Goal: Information Seeking & Learning: Learn about a topic

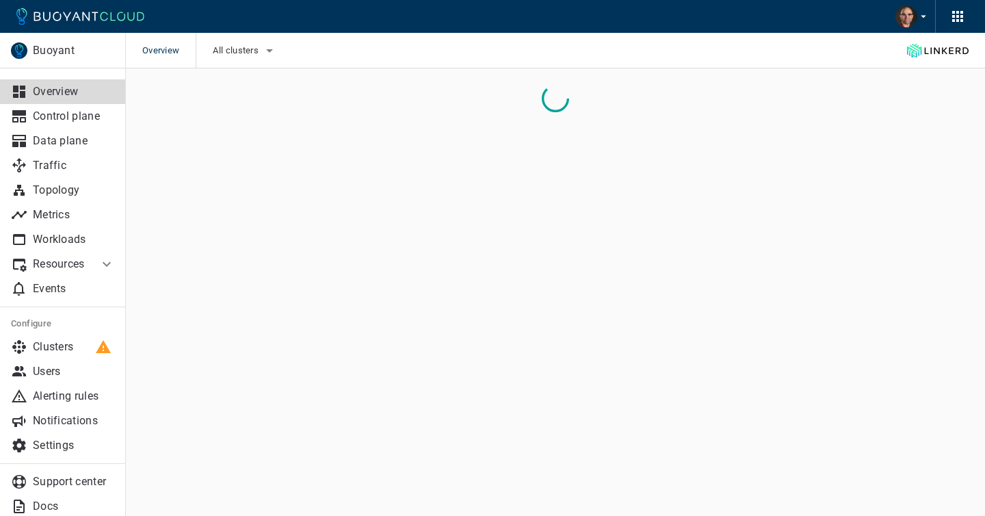
click at [81, 264] on p "Resources" at bounding box center [60, 264] width 55 height 14
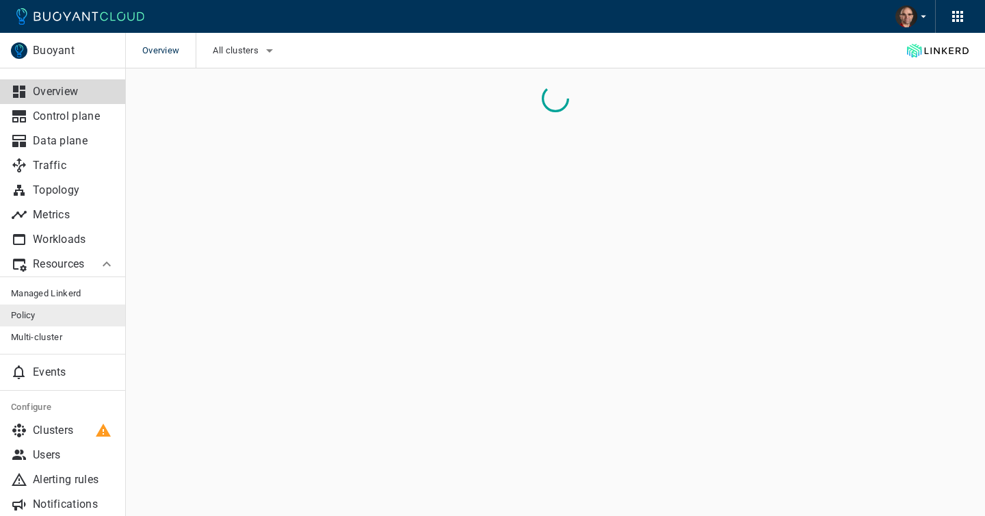
click at [35, 309] on link "Policy" at bounding box center [63, 316] width 126 height 22
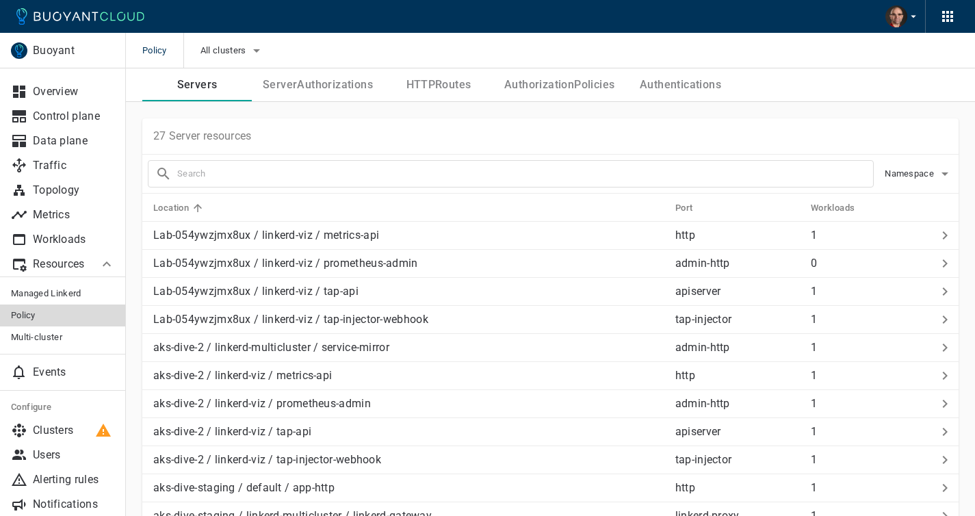
click at [217, 89] on button "Servers" at bounding box center [196, 84] width 109 height 33
click at [360, 244] on td "Lab-054ywzjmx8ux / linkerd-viz / metrics-api" at bounding box center [403, 236] width 522 height 28
click at [348, 85] on button "ServerAuthorizations" at bounding box center [318, 84] width 132 height 33
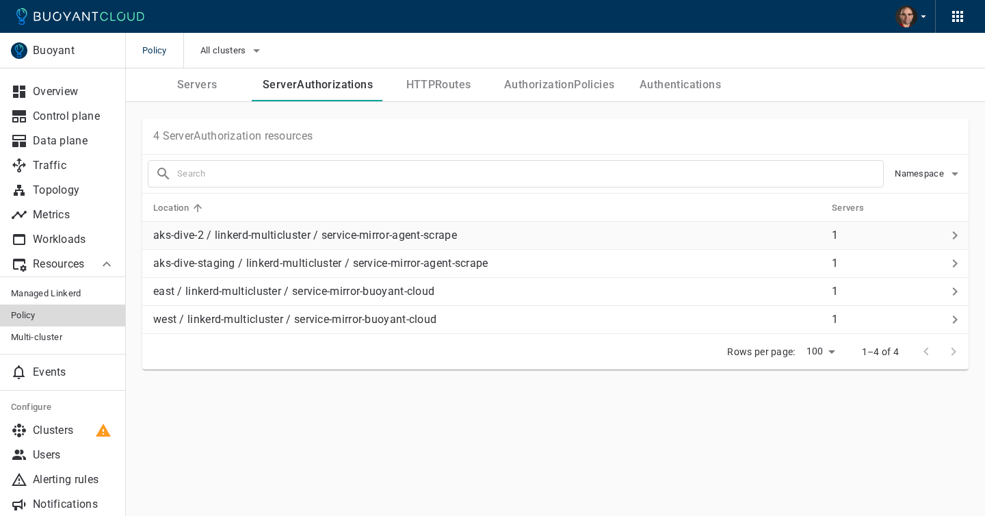
click at [366, 230] on p "aks-dive-2 / linkerd-multicluster / service-mirror-agent-scrape" at bounding box center [487, 236] width 668 height 14
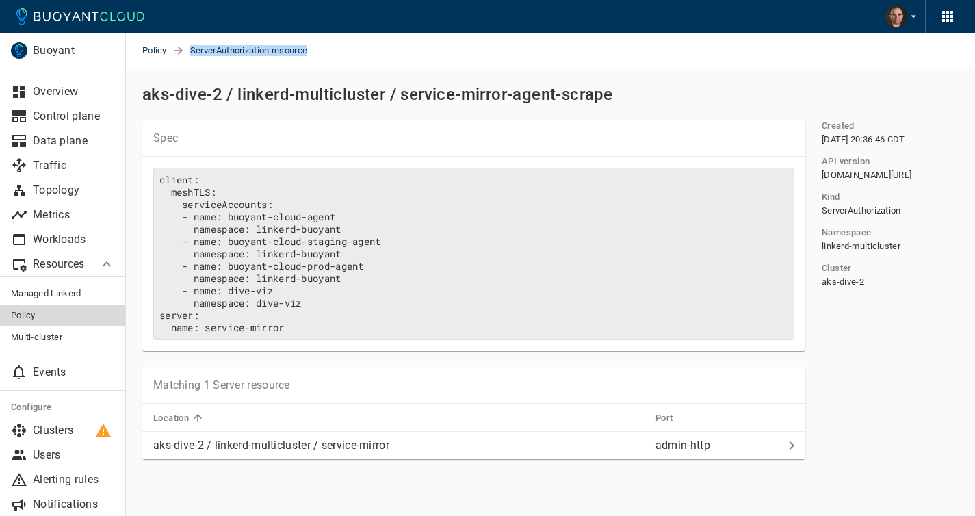
drag, startPoint x: 192, startPoint y: 49, endPoint x: 341, endPoint y: 49, distance: 149.2
click at [341, 49] on div "Policy ServerAuthorization resource" at bounding box center [550, 51] width 849 height 36
copy span "ServerAuthorization resource"
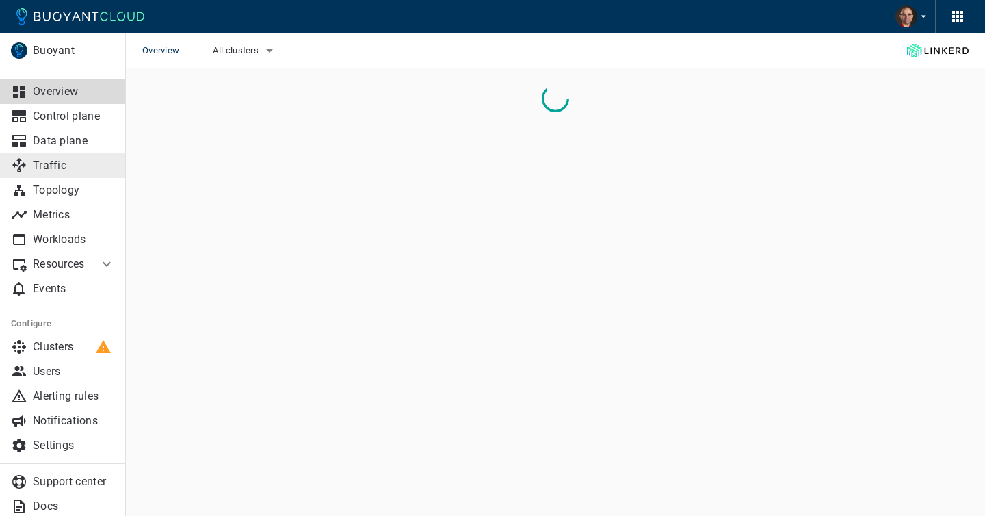
click at [47, 164] on p "Traffic" at bounding box center [74, 166] width 82 height 14
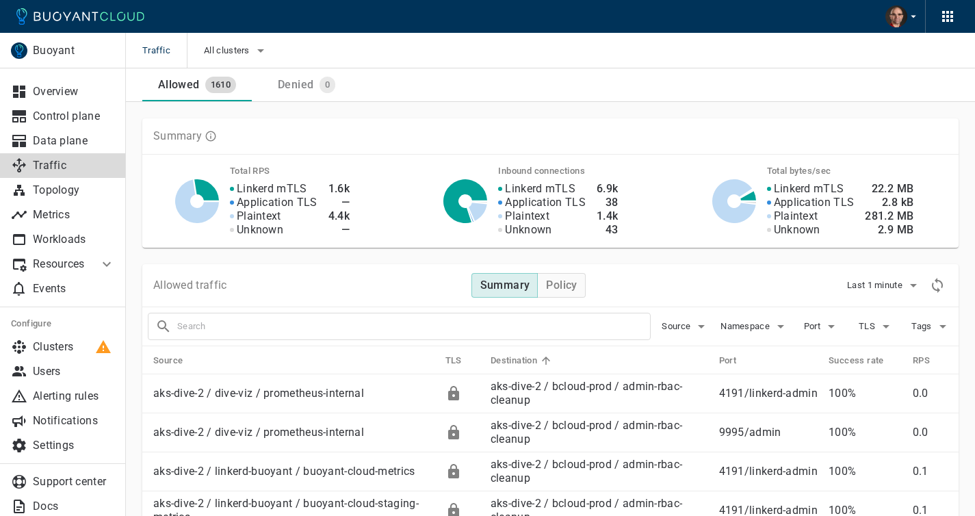
click at [82, 264] on p "Resources" at bounding box center [60, 264] width 55 height 14
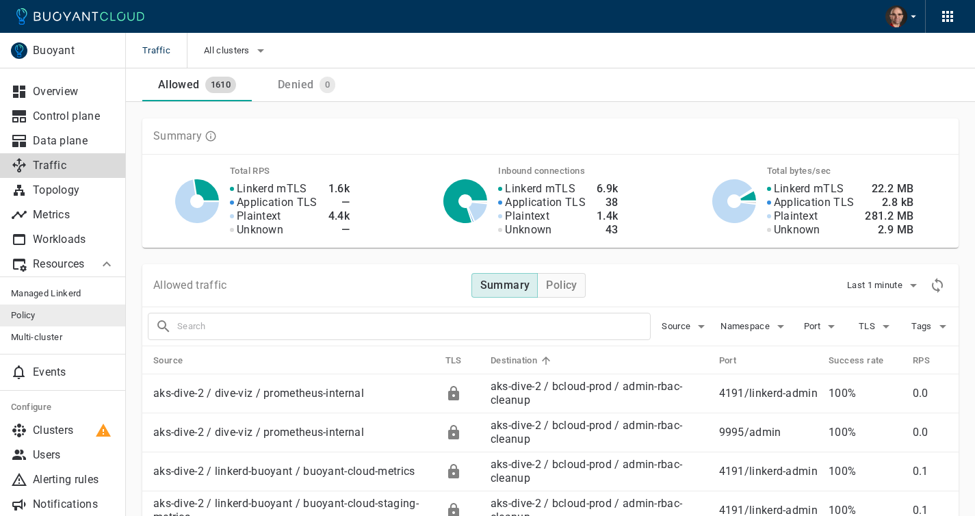
click at [40, 316] on span "Policy" at bounding box center [63, 315] width 104 height 11
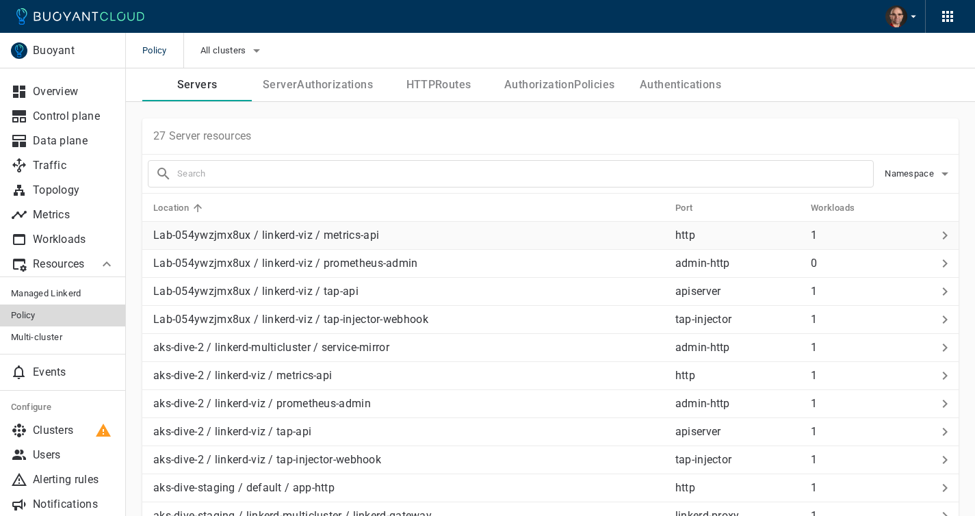
click at [324, 233] on p "Lab-054ywzjmx8ux / linkerd-viz / metrics-api" at bounding box center [408, 236] width 511 height 14
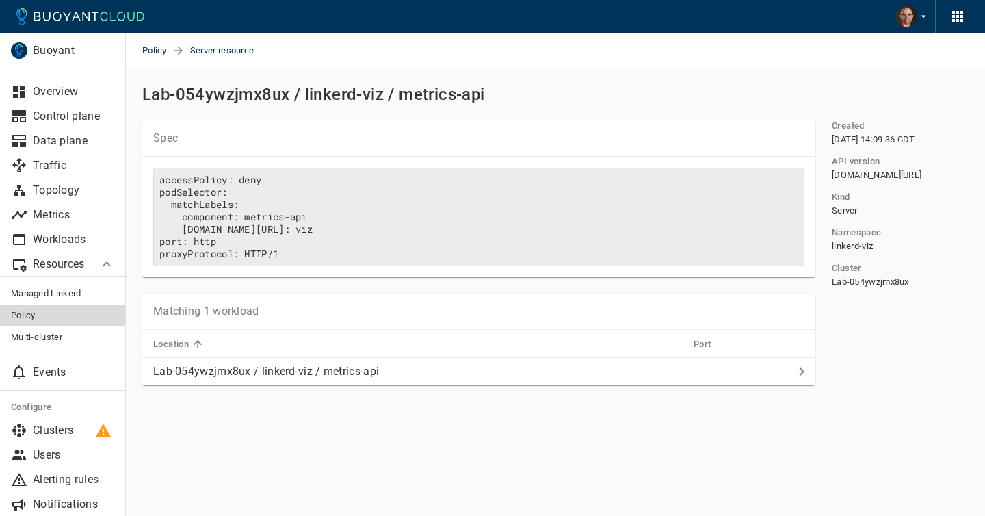
click at [252, 181] on pre "accessPolicy: deny podSelector: matchLabels: component: metrics-api [DOMAIN_NAM…" at bounding box center [479, 217] width 652 height 99
click at [381, 207] on pre "accessPolicy: deny podSelector: matchLabels: component: metrics-api [DOMAIN_NAM…" at bounding box center [479, 217] width 652 height 99
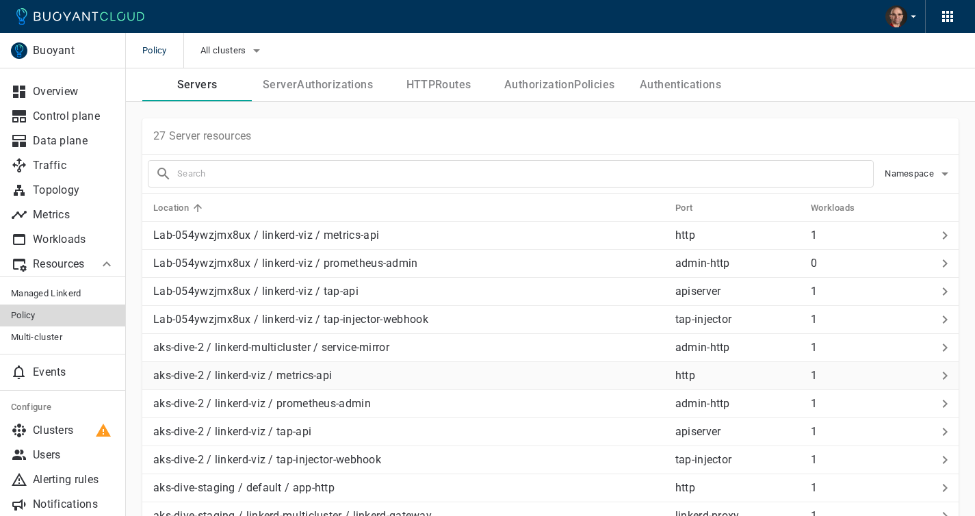
click at [296, 377] on p "aks-dive-2 / linkerd-viz / metrics-api" at bounding box center [408, 376] width 511 height 14
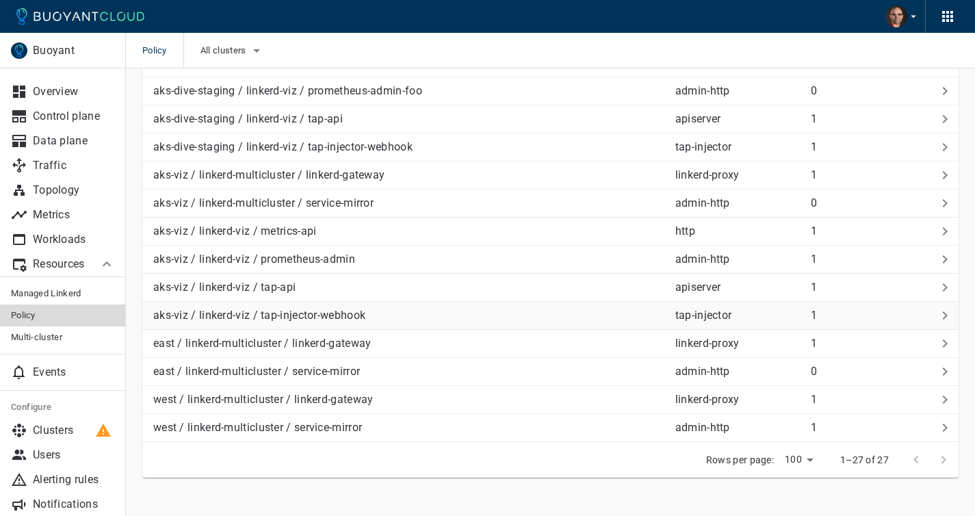
scroll to position [522, 0]
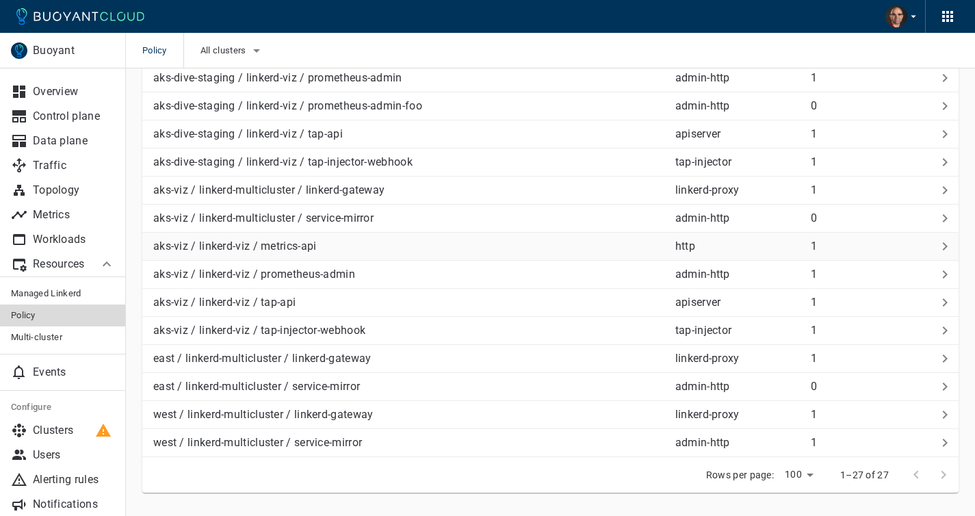
click at [261, 248] on p "aks-viz / linkerd-viz / metrics-api" at bounding box center [408, 247] width 511 height 14
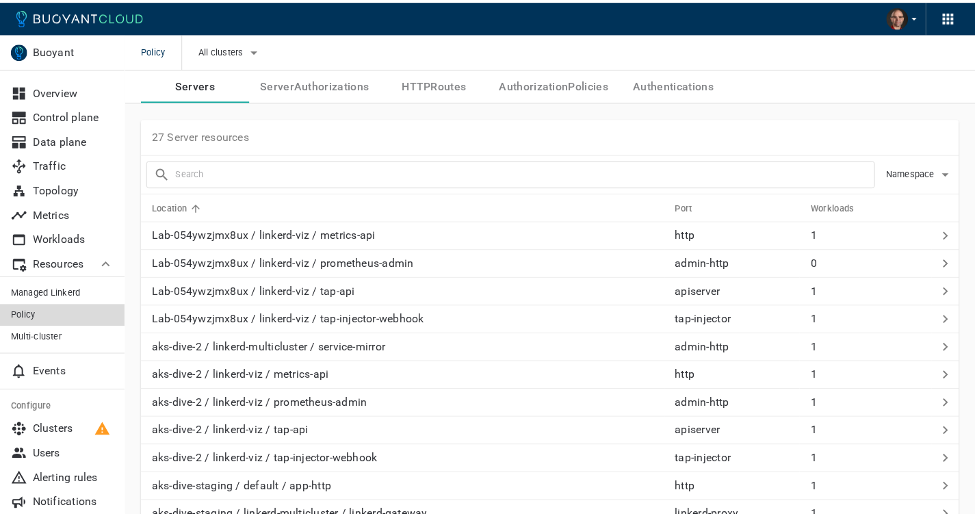
scroll to position [522, 0]
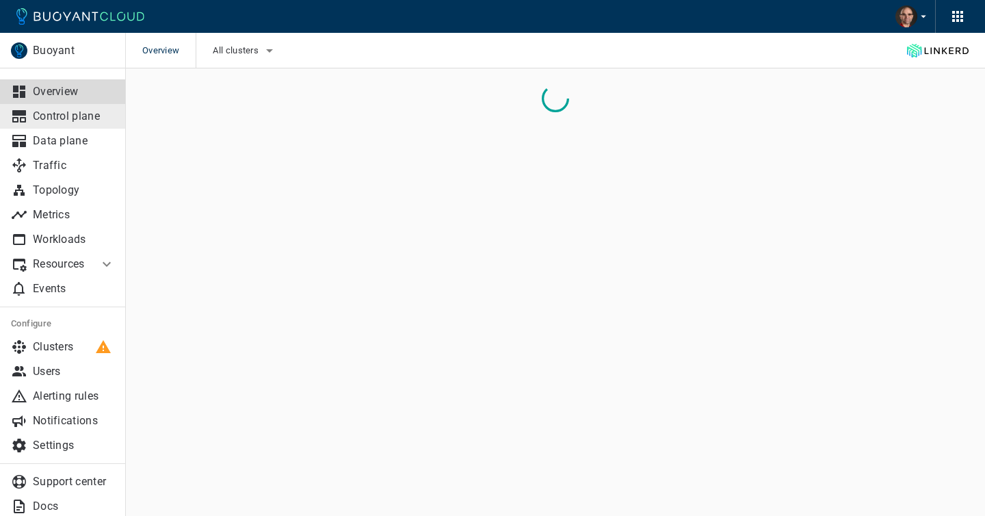
click at [73, 119] on p "Control plane" at bounding box center [74, 116] width 82 height 14
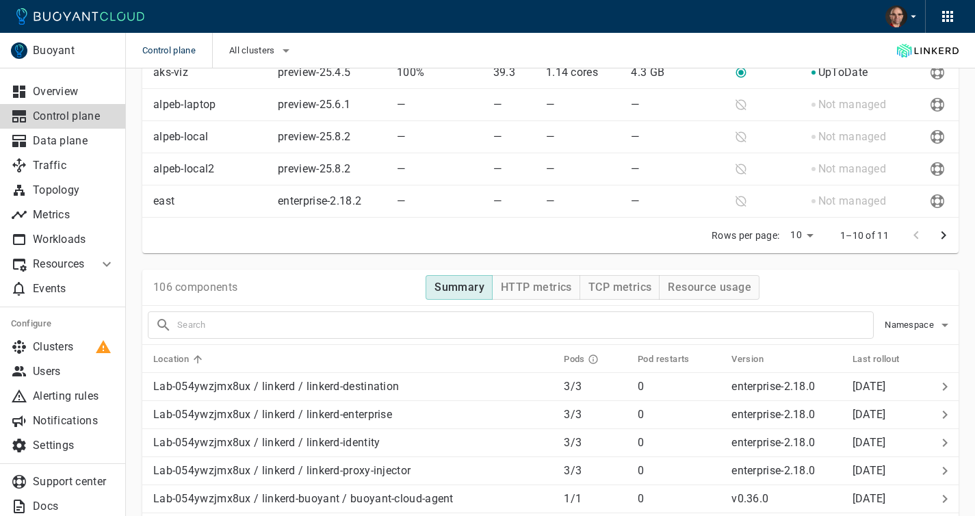
scroll to position [488, 0]
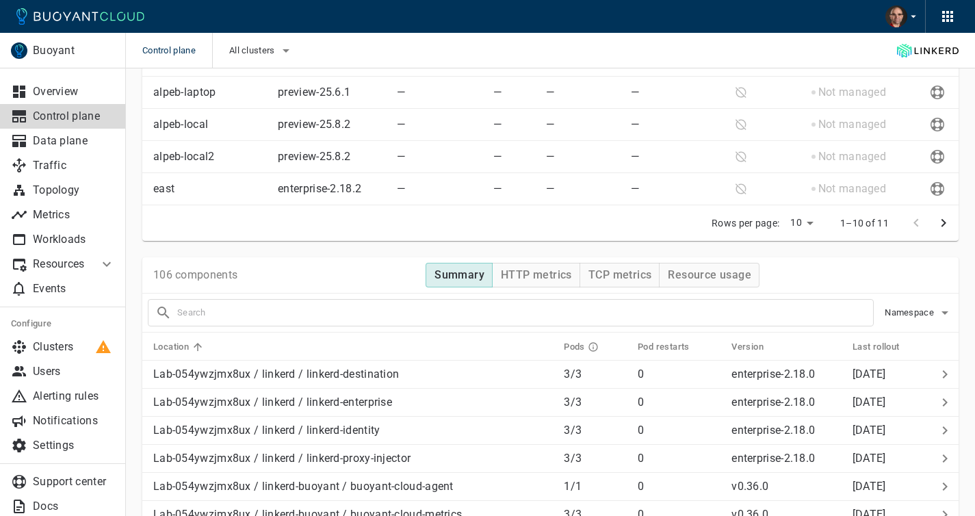
click at [203, 279] on p "106 components" at bounding box center [195, 275] width 84 height 14
copy p "components"
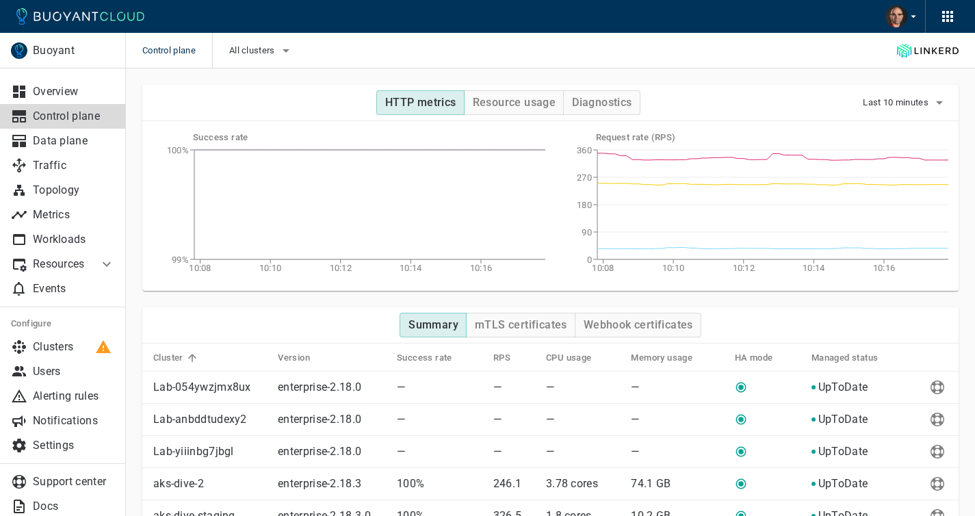
scroll to position [1259, 0]
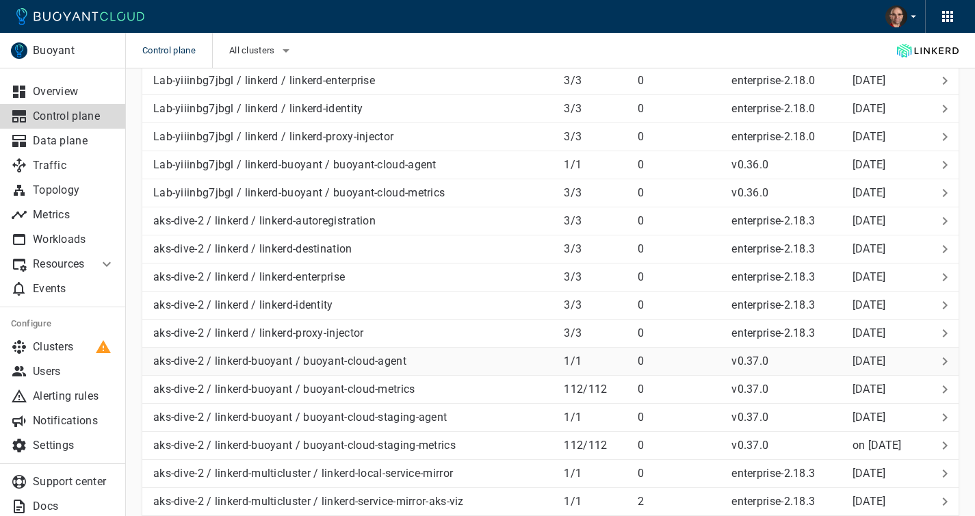
click at [246, 365] on p "aks-dive-2 / linkerd-buoyant / buoyant-cloud-agent" at bounding box center [353, 361] width 400 height 14
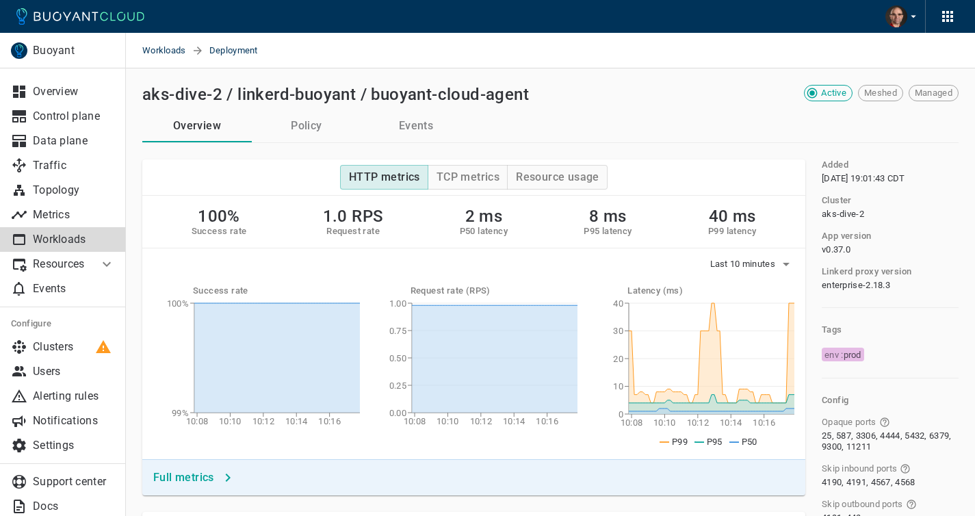
scroll to position [530, 0]
